Goal: Task Accomplishment & Management: Manage account settings

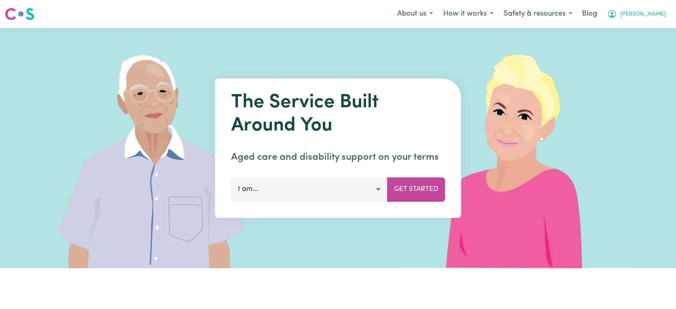
click at [657, 18] on span "[PERSON_NAME]" at bounding box center [643, 14] width 46 height 9
click at [642, 46] on link "Logout" at bounding box center [638, 45] width 63 height 15
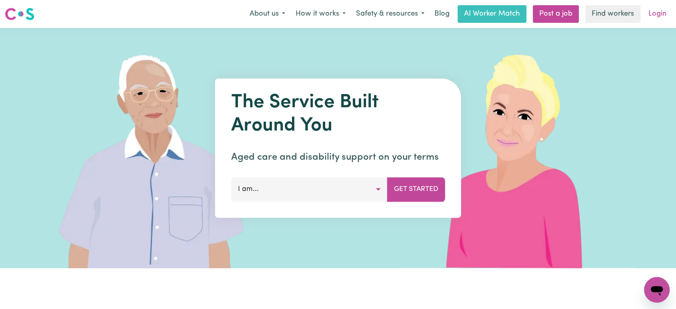
click at [653, 16] on link "Login" at bounding box center [657, 14] width 28 height 18
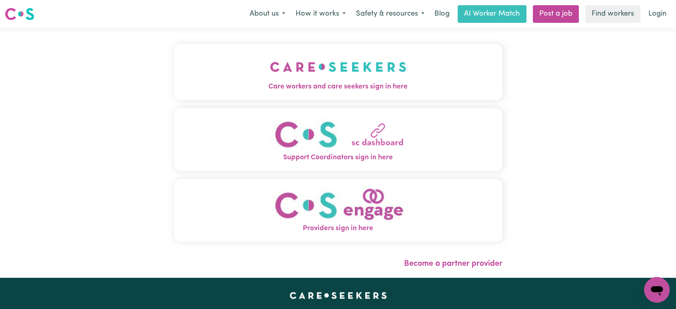
click at [323, 78] on img "Care workers and care seekers sign in here" at bounding box center [338, 67] width 136 height 30
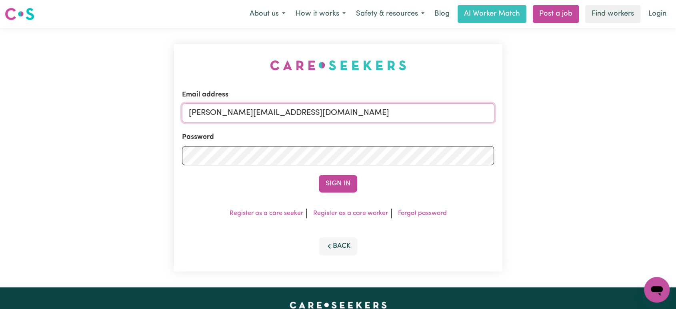
click at [327, 112] on input "[PERSON_NAME][EMAIL_ADDRESS][DOMAIN_NAME]" at bounding box center [338, 112] width 312 height 19
drag, startPoint x: 396, startPoint y: 102, endPoint x: 386, endPoint y: 103, distance: 10.1
click at [390, 102] on div "Email address [EMAIL_ADDRESS][DOMAIN_NAME]" at bounding box center [338, 106] width 312 height 33
drag, startPoint x: 228, startPoint y: 113, endPoint x: 393, endPoint y: 111, distance: 164.7
click at [393, 111] on input "[EMAIL_ADDRESS][DOMAIN_NAME]" at bounding box center [338, 112] width 312 height 19
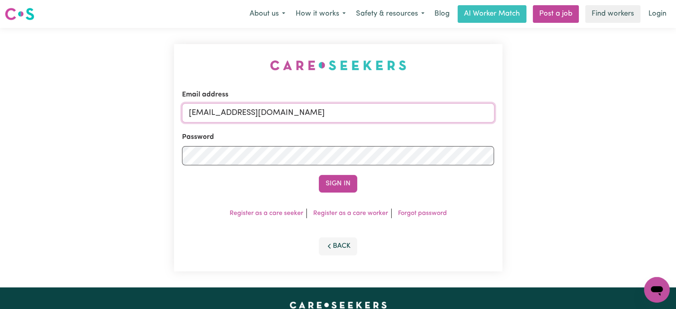
paste input "QuangMinhTranMSS"
type input "[EMAIL_ADDRESS][DOMAIN_NAME]"
click at [319, 175] on button "Sign In" at bounding box center [338, 184] width 38 height 18
